Goal: Answer question/provide support

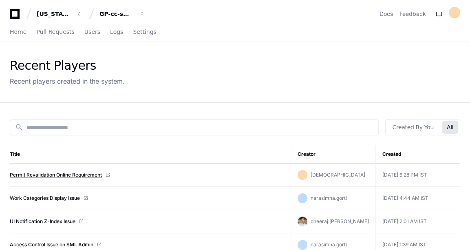
click at [82, 172] on link "Permit Revalidation Online Requirement" at bounding box center [56, 175] width 92 height 7
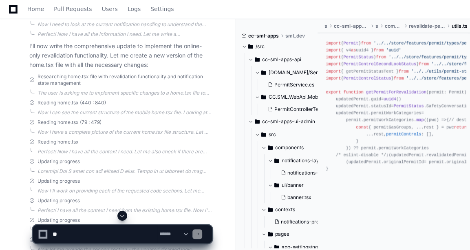
scroll to position [1334, 0]
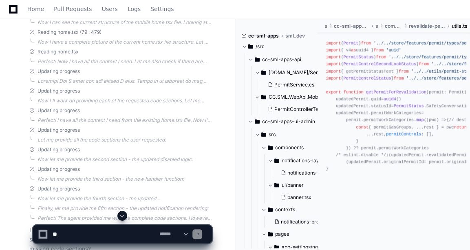
drag, startPoint x: 118, startPoint y: 213, endPoint x: 122, endPoint y: 214, distance: 4.3
click at [122, 214] on div at bounding box center [123, 216] width 180 height 10
click at [122, 214] on span at bounding box center [122, 215] width 7 height 7
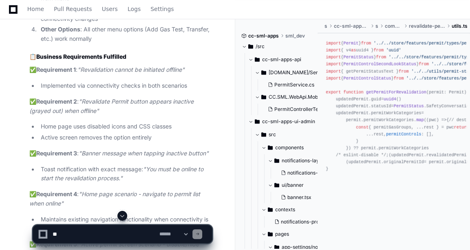
scroll to position [4110, 0]
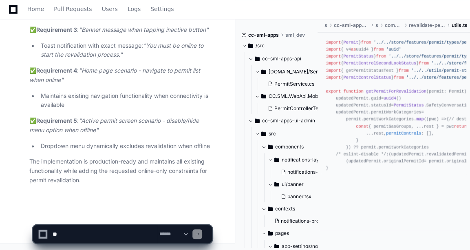
click at [83, 234] on textarea at bounding box center [104, 234] width 106 height 18
type textarea "*"
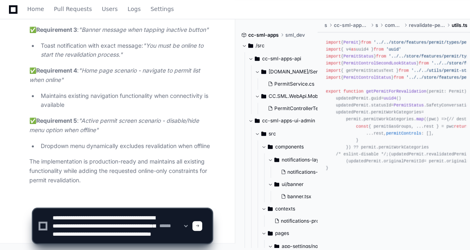
scroll to position [11, 0]
type textarea "**********"
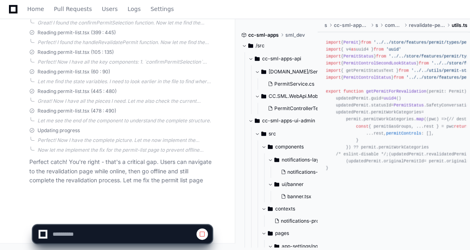
scroll to position [4536, 0]
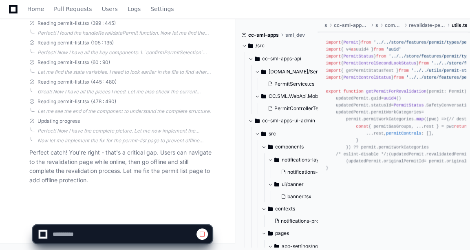
click at [125, 192] on div "PlayerZero 4 minutes ago Thinking Updating progress You've identified an import…" at bounding box center [112, 21] width 199 height 355
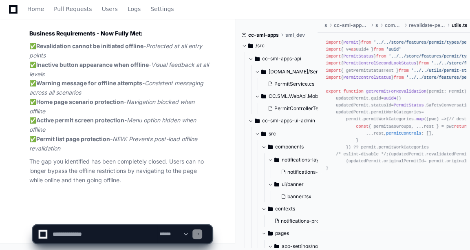
scroll to position [5362, 0]
click at [112, 228] on textarea at bounding box center [104, 234] width 106 height 18
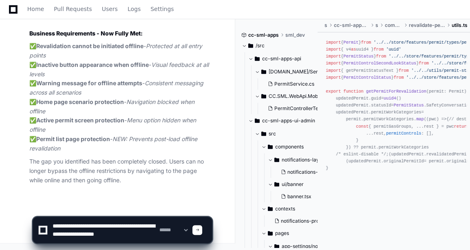
scroll to position [2, 0]
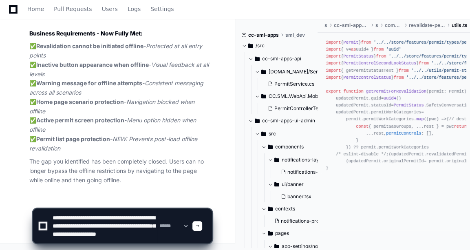
paste textarea "**********"
type textarea "**********"
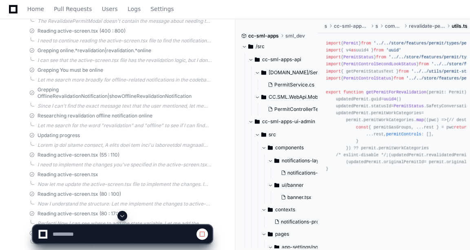
scroll to position [6691, 0]
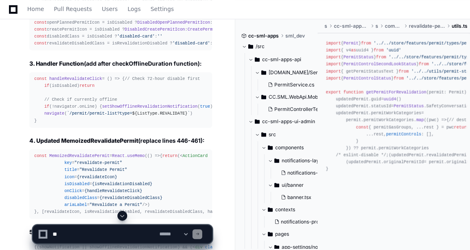
scroll to position [2294, 0]
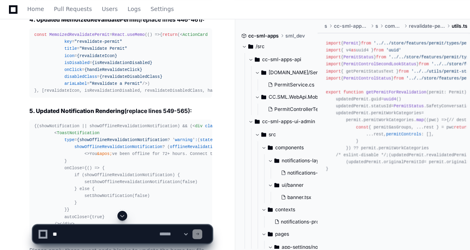
click at [69, 37] on span "MemoizedRevalidatePermit" at bounding box center [79, 34] width 60 height 5
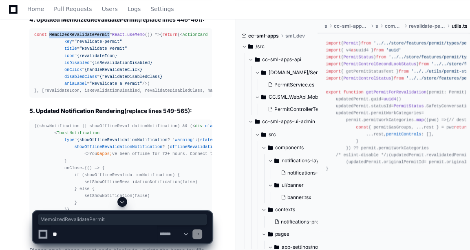
copy span "MemoizedRevalidatePermit"
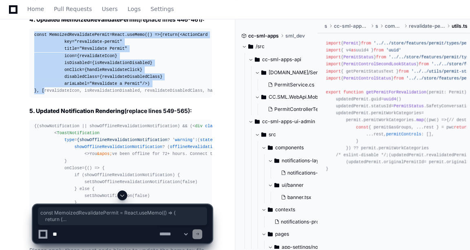
drag, startPoint x: 32, startPoint y: 84, endPoint x: 38, endPoint y: 170, distance: 86.6
click at [38, 97] on pre "const MemoizedRevalidatePermit = React . useMemo ( () => { return ( < ActionCar…" at bounding box center [120, 62] width 183 height 69
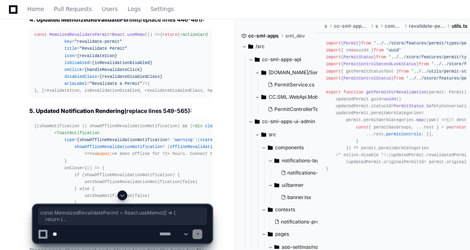
click at [172, 94] on div "const MemoizedRevalidatePermit = React . useMemo ( () => { return ( < ActionCar…" at bounding box center [120, 62] width 173 height 63
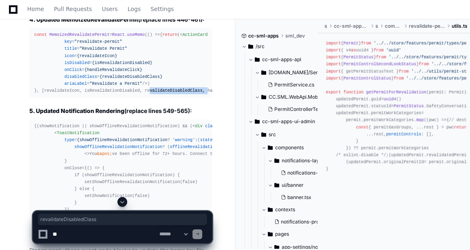
click at [172, 94] on div "const MemoizedRevalidatePermit = React . useMemo ( () => { return ( < ActionCar…" at bounding box center [120, 62] width 173 height 63
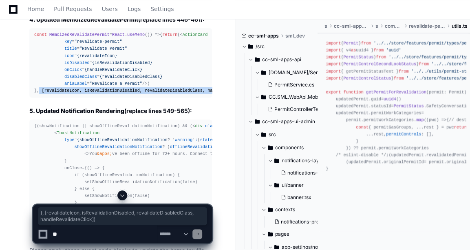
click at [172, 94] on div "const MemoizedRevalidatePermit = React . useMemo ( () => { return ( < ActionCar…" at bounding box center [120, 62] width 173 height 63
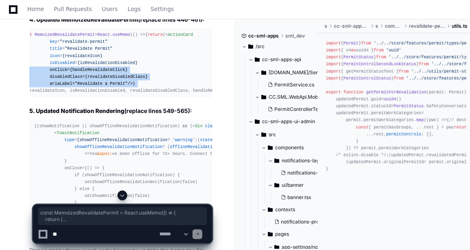
scroll to position [0, 33]
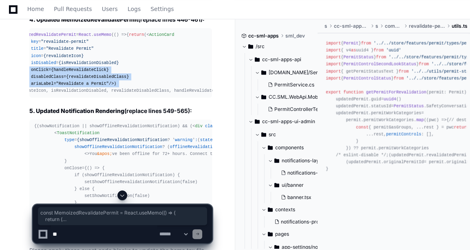
drag, startPoint x: 33, startPoint y: 83, endPoint x: 211, endPoint y: 166, distance: 196.8
click at [211, 97] on pre "const MemoizedRevalidatePermit = React . useMemo ( () => { return ( < ActionCar…" at bounding box center [120, 62] width 183 height 69
copy div "const MemoizedRevalidatePermit = React . useMemo ( () => { return ( < ActionCar…"
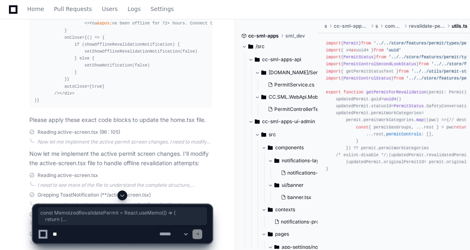
click at [97, 104] on div "{(showNotification || showOfflineRevalidationNotification) && ( < div className…" at bounding box center [120, 48] width 173 height 112
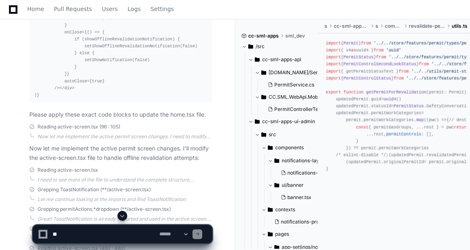
scroll to position [2434, 0]
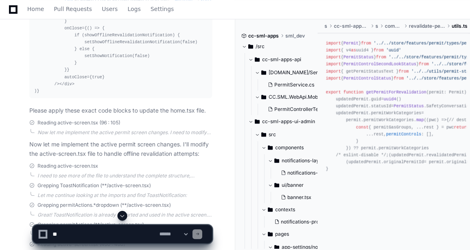
click at [123, 95] on div "{(showNotification || showOfflineRevalidationNotification) && ( < div className…" at bounding box center [120, 39] width 173 height 112
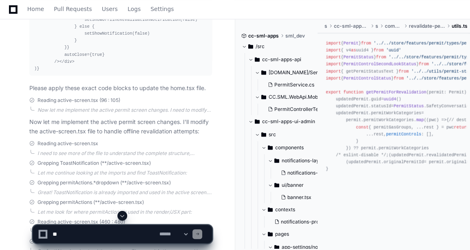
scroll to position [2457, 0]
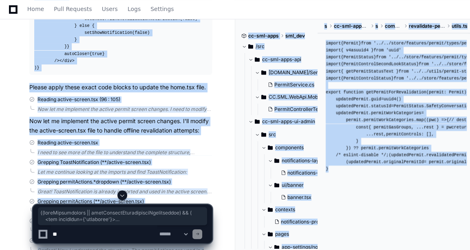
drag, startPoint x: 35, startPoint y: 38, endPoint x: 41, endPoint y: 190, distance: 152.6
click at [41, 71] on div "{(showNotification || showOfflineRevalidationNotification) && ( < div className…" at bounding box center [120, 16] width 173 height 112
click at [71, 190] on div at bounding box center [123, 195] width 180 height 10
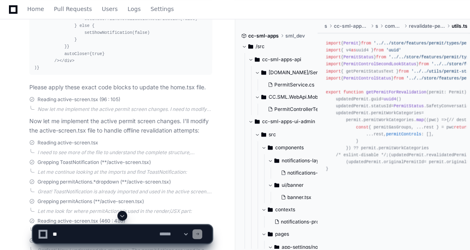
scroll to position [2493, 0]
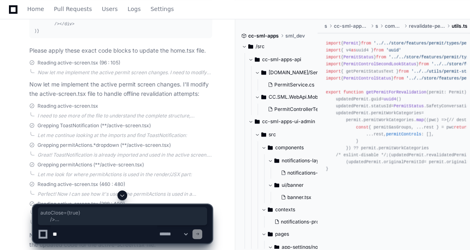
drag, startPoint x: 39, startPoint y: 163, endPoint x: 28, endPoint y: 65, distance: 98.1
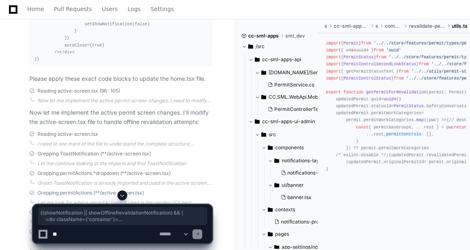
copy div "{(showNotification || showOfflineRevalidationNotification) && ( < div className…"
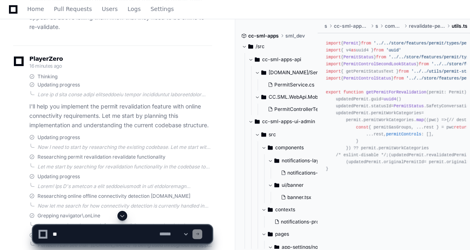
scroll to position [0, 0]
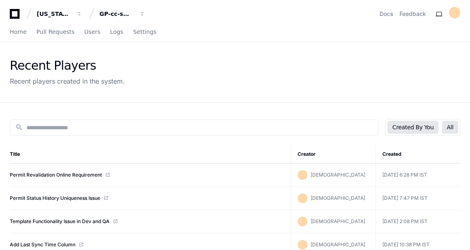
click at [453, 125] on button "All" at bounding box center [450, 127] width 16 height 13
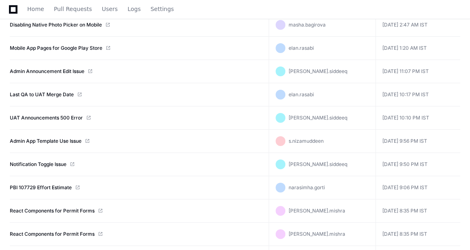
scroll to position [150, 0]
click at [50, 115] on link "UAT Announcements 500 Error" at bounding box center [46, 117] width 73 height 7
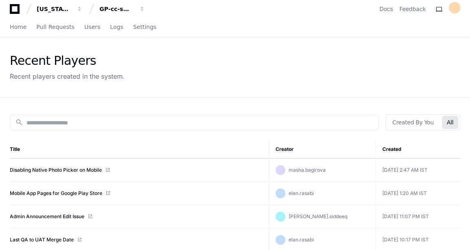
scroll to position [0, 0]
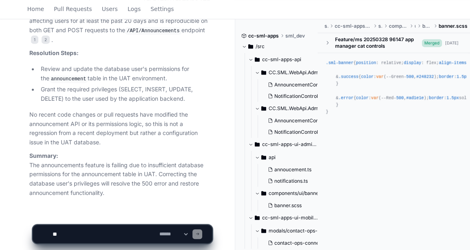
scroll to position [616, 0]
